Goal: Transaction & Acquisition: Purchase product/service

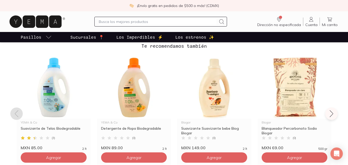
scroll to position [386, 0]
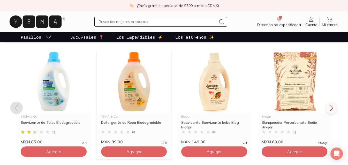
click at [131, 109] on img at bounding box center [134, 82] width 74 height 64
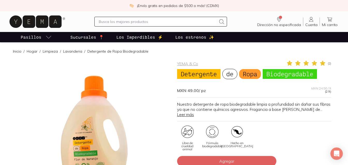
click at [187, 115] on link "Leer más" at bounding box center [185, 114] width 17 height 5
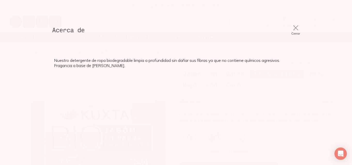
scroll to position [386, 0]
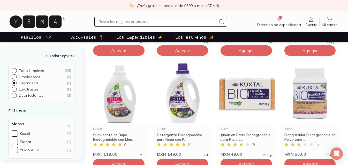
scroll to position [167, 0]
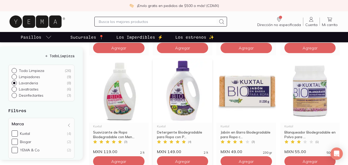
click at [179, 101] on img at bounding box center [183, 91] width 60 height 64
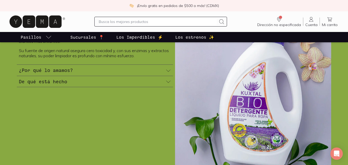
scroll to position [233, 0]
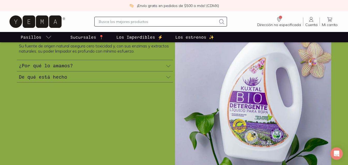
click at [167, 76] on icon at bounding box center [168, 77] width 5 height 5
